Goal: Task Accomplishment & Management: Use online tool/utility

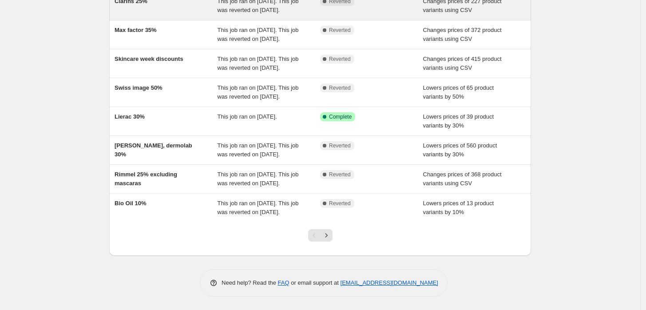
scroll to position [223, 0]
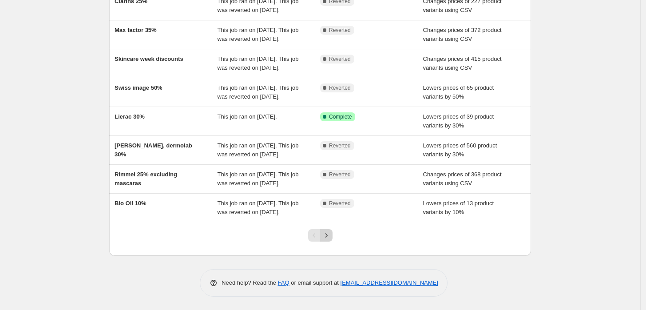
click at [329, 240] on icon "Next" at bounding box center [326, 235] width 9 height 9
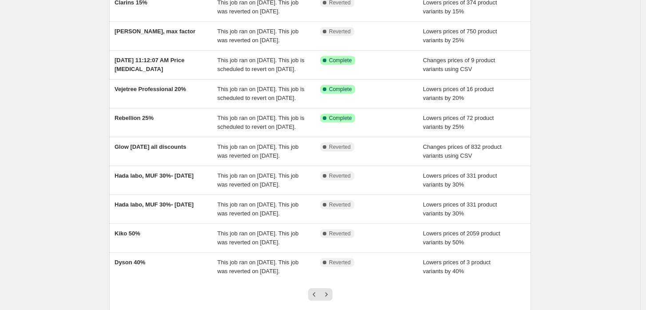
scroll to position [89, 0]
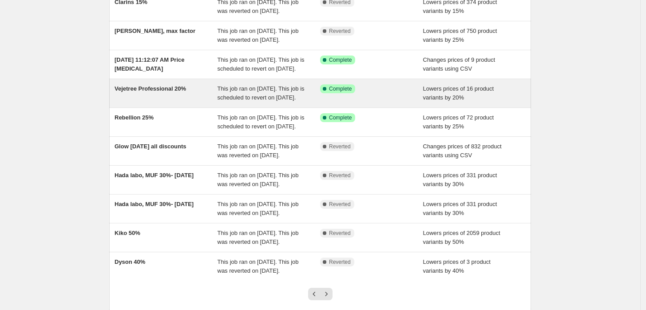
click at [223, 101] on span "This job ran on [DATE]. This job is scheduled to revert on [DATE]." at bounding box center [261, 93] width 87 height 16
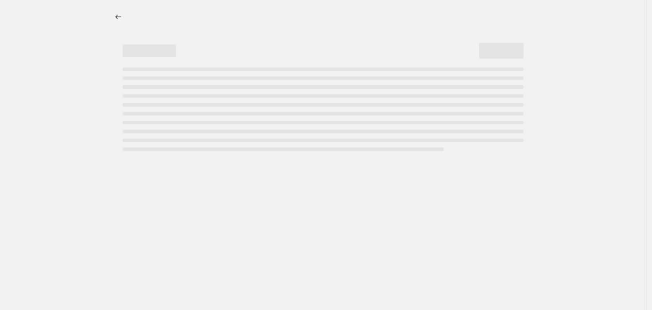
select select "percentage"
select select "vendor"
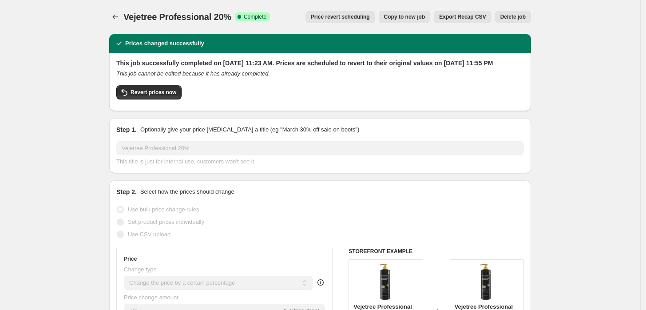
click at [360, 12] on button "Price revert scheduling" at bounding box center [341, 17] width 70 height 12
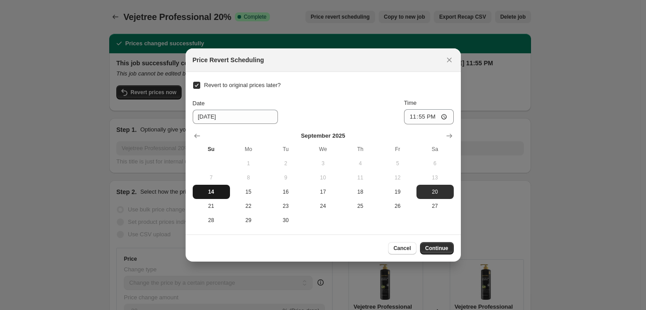
click at [211, 192] on span "14" at bounding box center [211, 191] width 30 height 7
type input "[DATE]"
click at [425, 246] on button "Continue" at bounding box center [437, 248] width 34 height 12
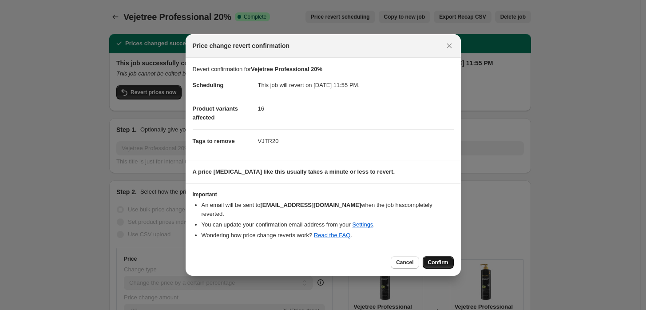
click at [450, 257] on button "Confirm" at bounding box center [438, 262] width 31 height 12
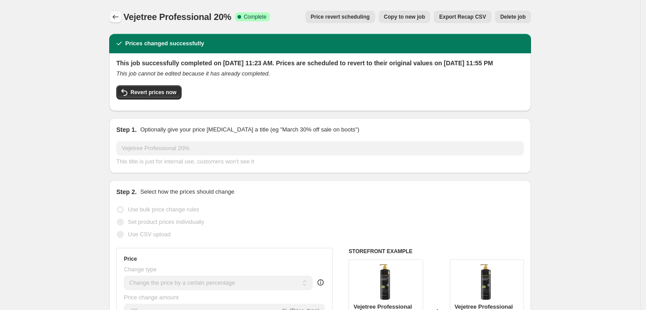
click at [114, 23] on button "Price change jobs" at bounding box center [115, 17] width 12 height 12
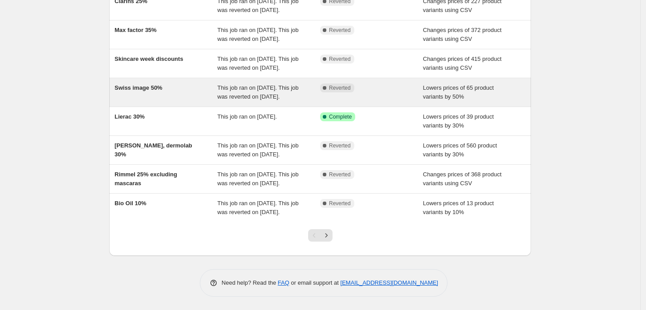
scroll to position [227, 0]
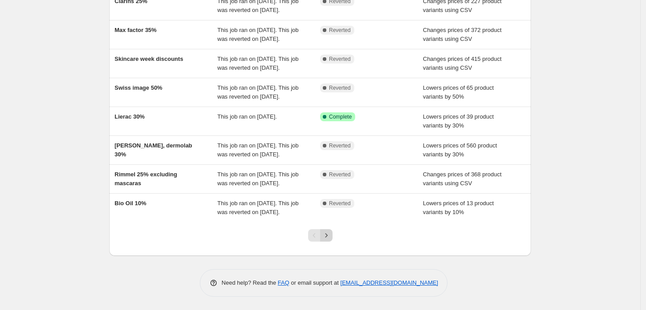
click at [328, 238] on icon "Next" at bounding box center [326, 235] width 9 height 9
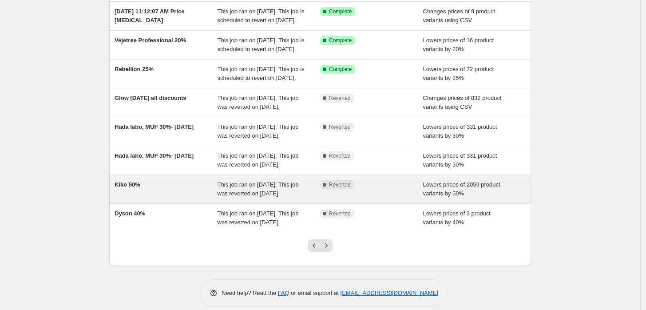
scroll to position [148, 0]
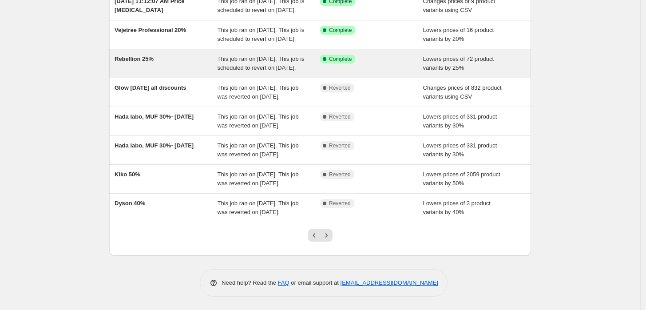
click at [141, 62] on span "Rebellion 25%" at bounding box center [134, 59] width 39 height 7
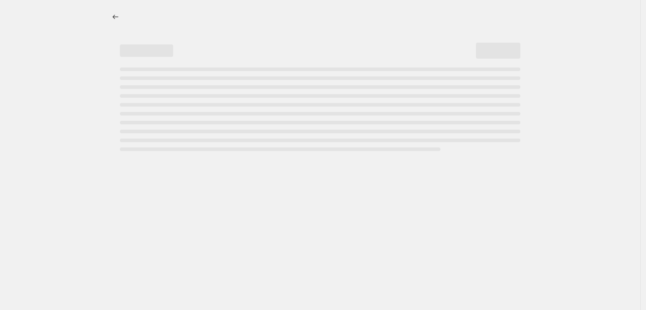
select select "percentage"
select select "vendor"
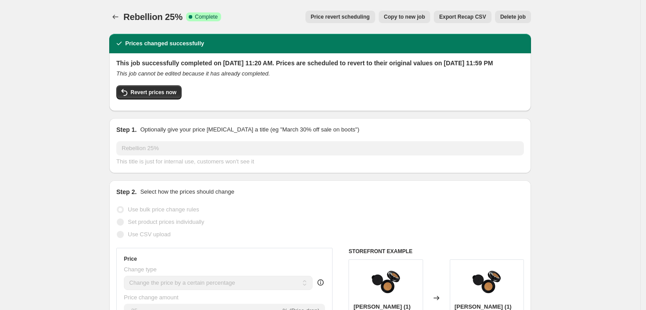
click at [364, 22] on button "Price revert scheduling" at bounding box center [341, 17] width 70 height 12
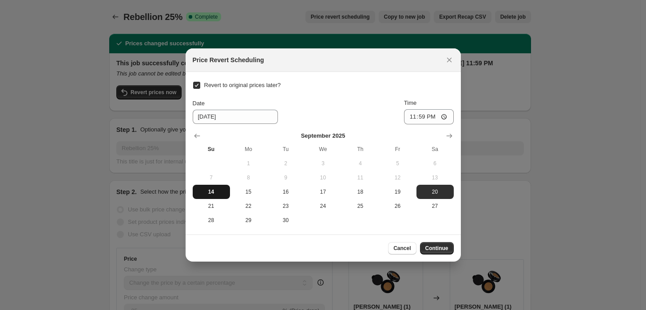
click at [214, 194] on span "14" at bounding box center [211, 191] width 30 height 7
type input "[DATE]"
click at [437, 244] on button "Continue" at bounding box center [437, 248] width 34 height 12
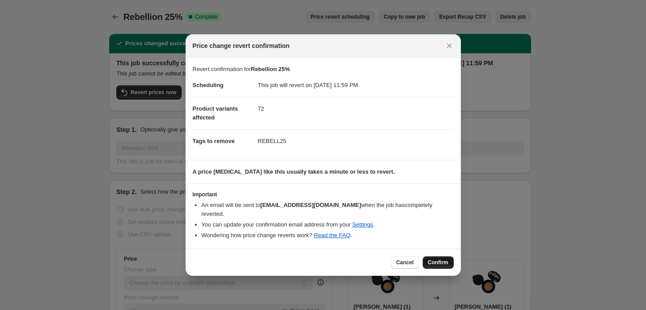
click at [447, 256] on button "Confirm" at bounding box center [438, 262] width 31 height 12
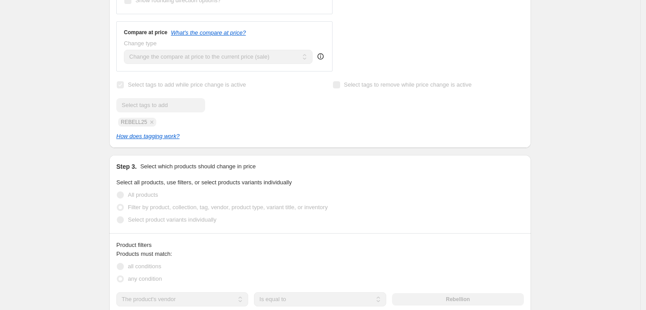
scroll to position [213, 0]
